Goal: Communication & Community: Answer question/provide support

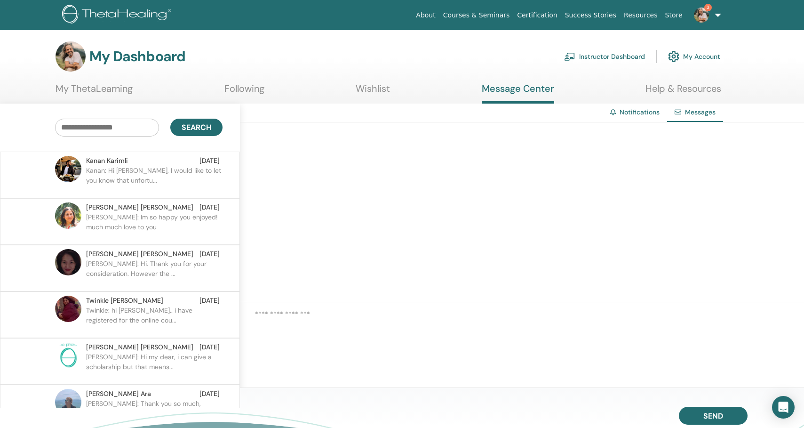
click at [135, 160] on div "Kanan Karimli Sep 16" at bounding box center [153, 161] width 134 height 10
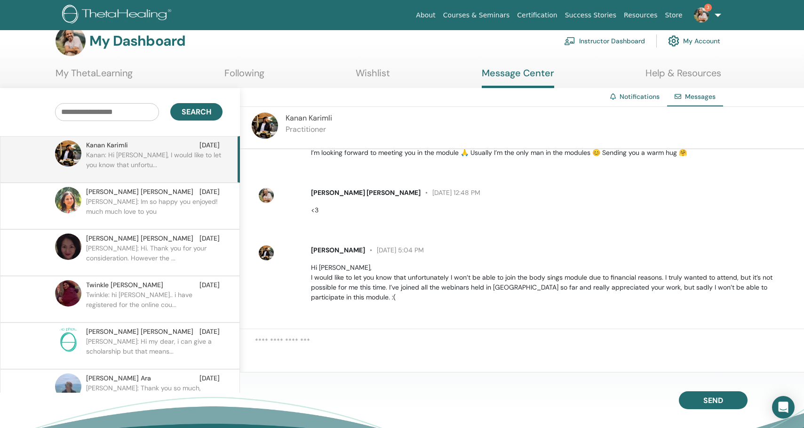
scroll to position [14, 0]
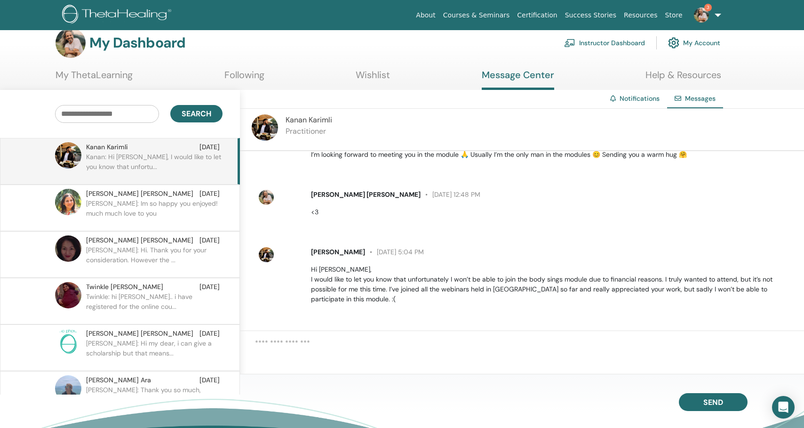
click at [360, 347] on textarea at bounding box center [529, 352] width 549 height 30
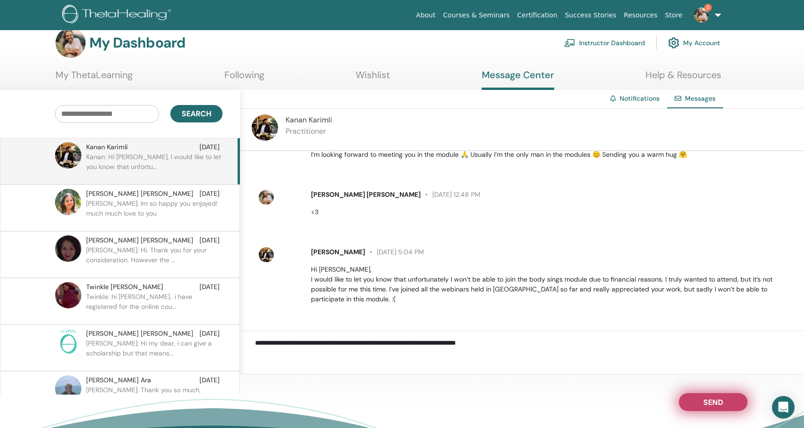
type textarea "**********"
click at [716, 396] on button "Send" at bounding box center [713, 402] width 69 height 18
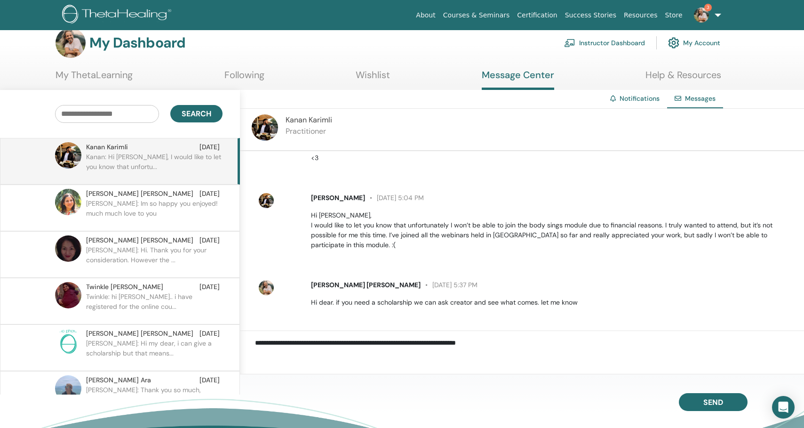
scroll to position [471, 0]
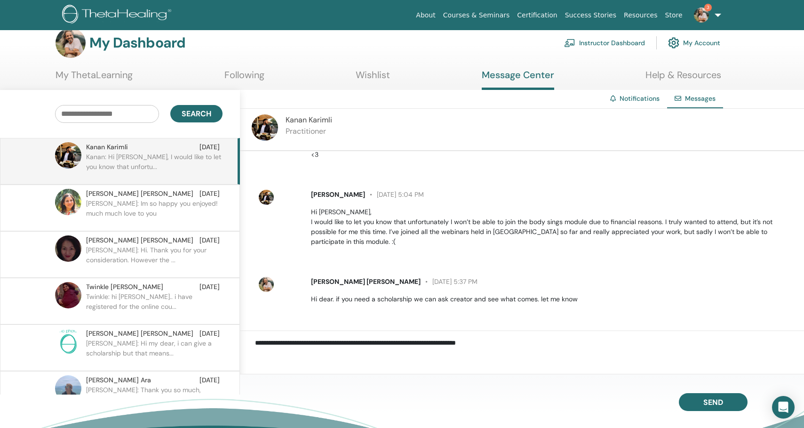
click at [718, 16] on link "3" at bounding box center [705, 15] width 39 height 30
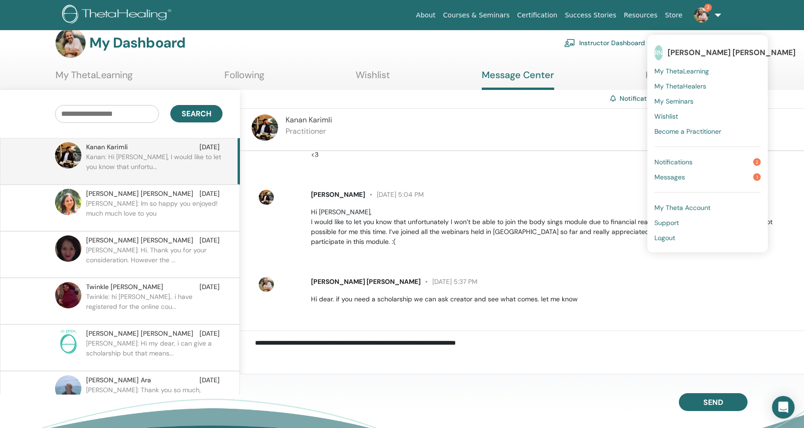
click at [679, 158] on span "Notifications" at bounding box center [673, 162] width 38 height 8
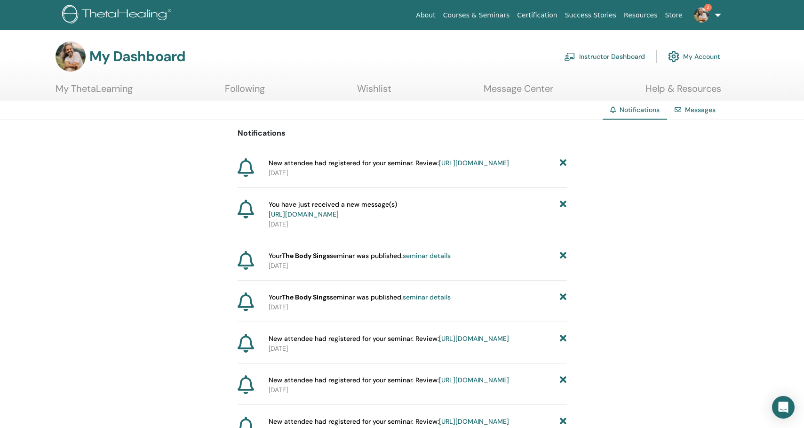
click at [439, 167] on link "https://member.thetahealing.com/instructor/seminar/377646/attendees" at bounding box center [474, 163] width 70 height 8
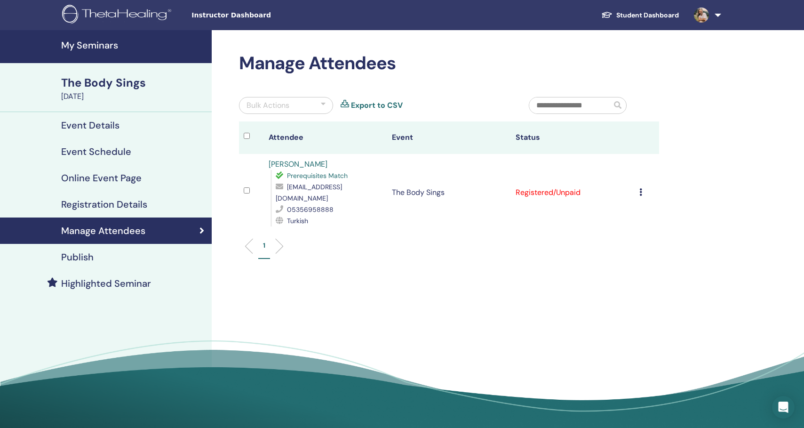
click at [95, 85] on div "The Body Sings" at bounding box center [133, 83] width 145 height 16
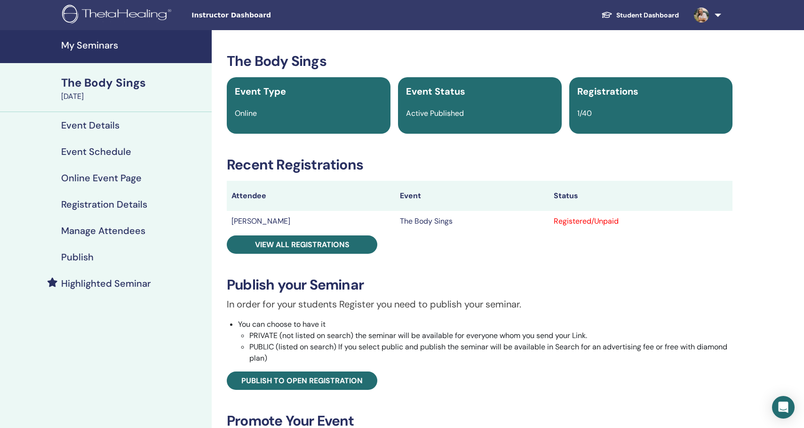
click at [89, 285] on h4 "Highlighted Seminar" at bounding box center [106, 283] width 90 height 11
